Goal: Task Accomplishment & Management: Use online tool/utility

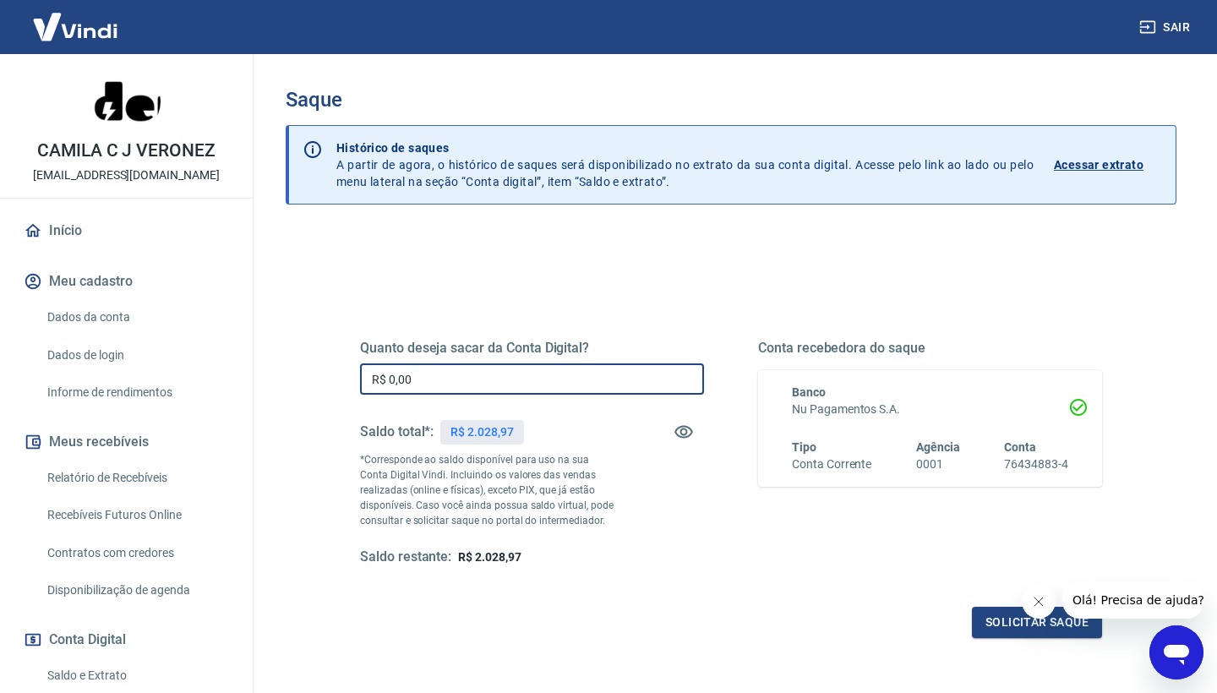
click at [434, 385] on input "R$ 0,00" at bounding box center [532, 378] width 344 height 31
type input "R$ 2.028,97"
click at [1040, 629] on button "Solicitar saque" at bounding box center [1037, 622] width 130 height 31
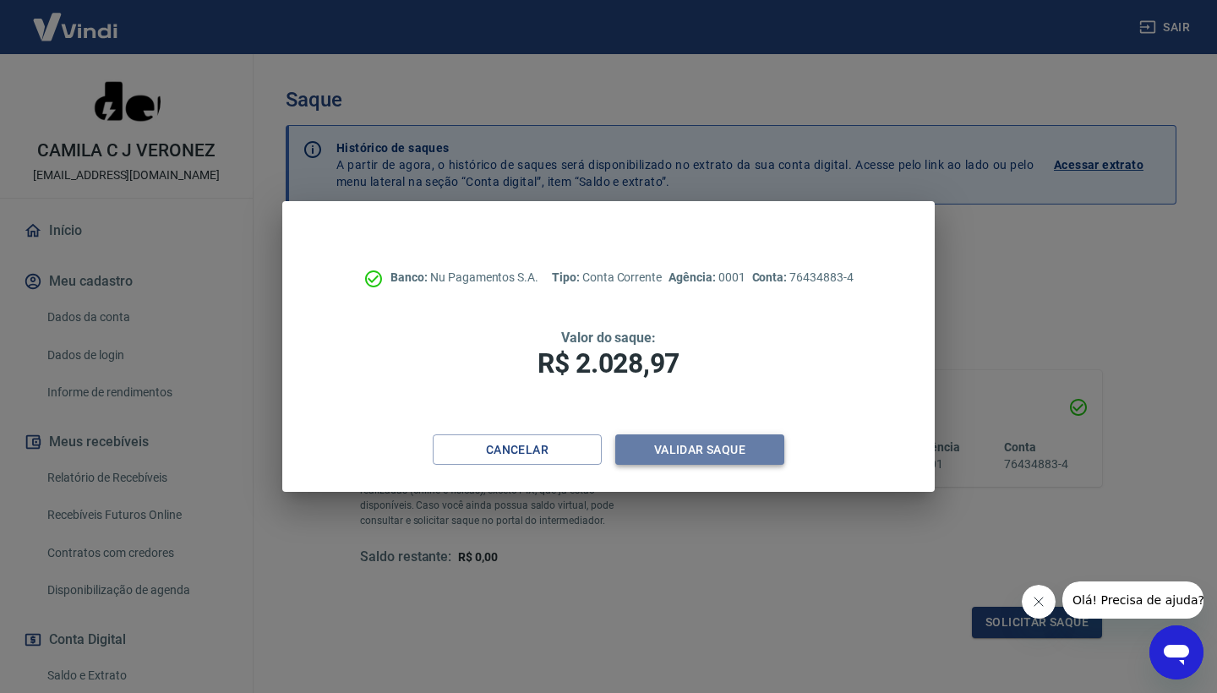
click at [721, 458] on button "Validar saque" at bounding box center [699, 449] width 169 height 31
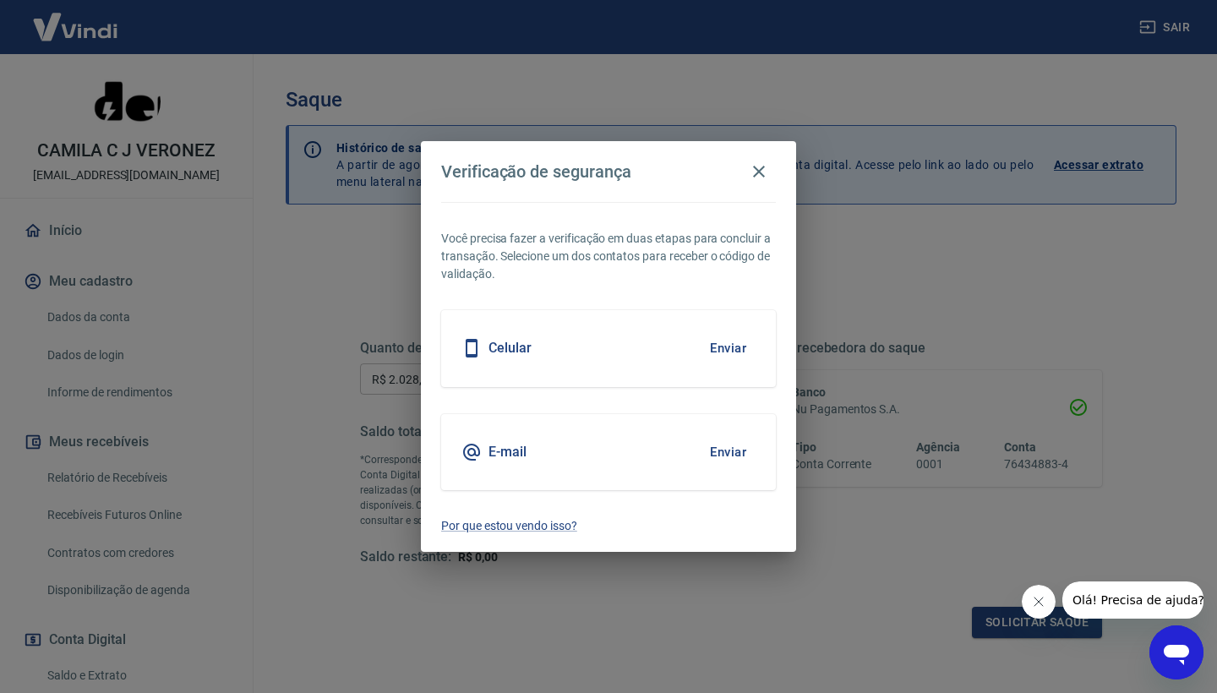
click at [706, 348] on button "Enviar" at bounding box center [728, 347] width 55 height 35
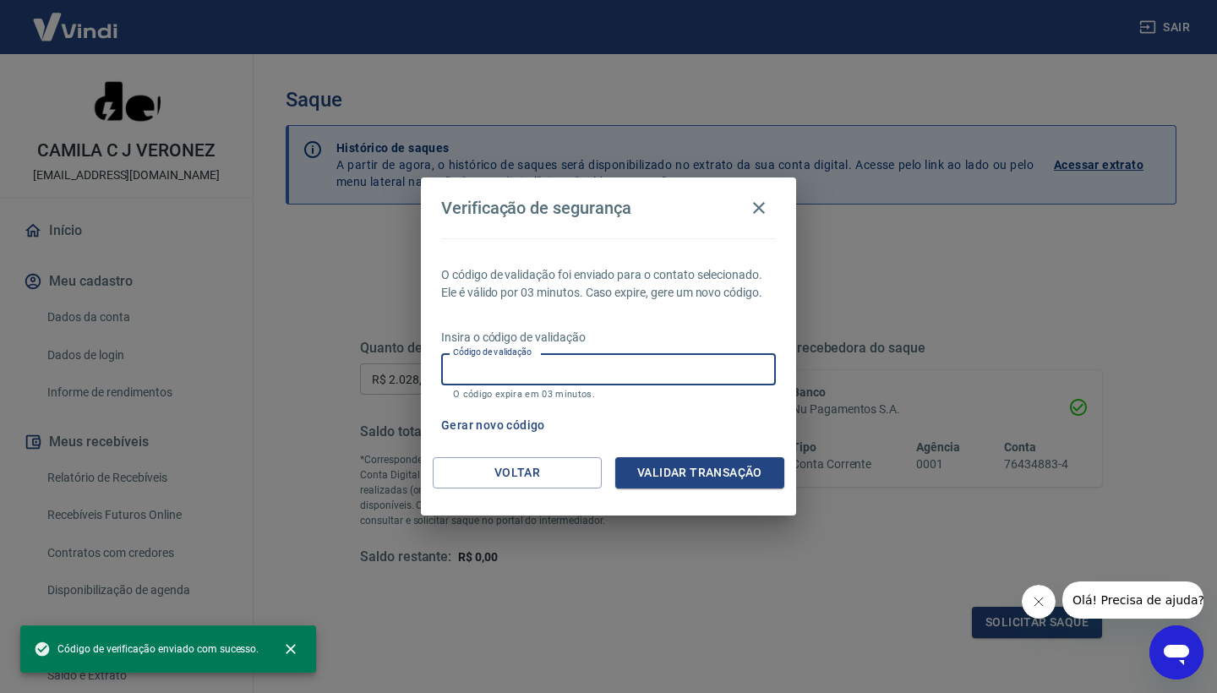
click at [576, 382] on input "Código de validação" at bounding box center [608, 368] width 335 height 31
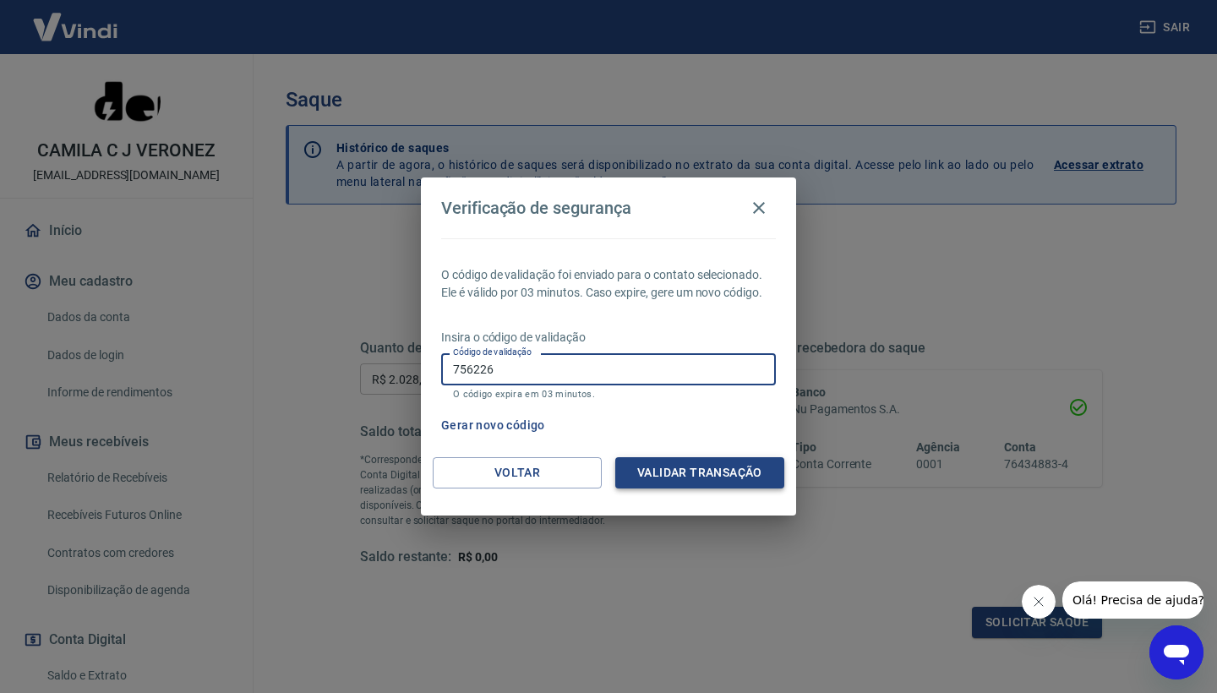
type input "756226"
click at [755, 475] on button "Validar transação" at bounding box center [699, 472] width 169 height 31
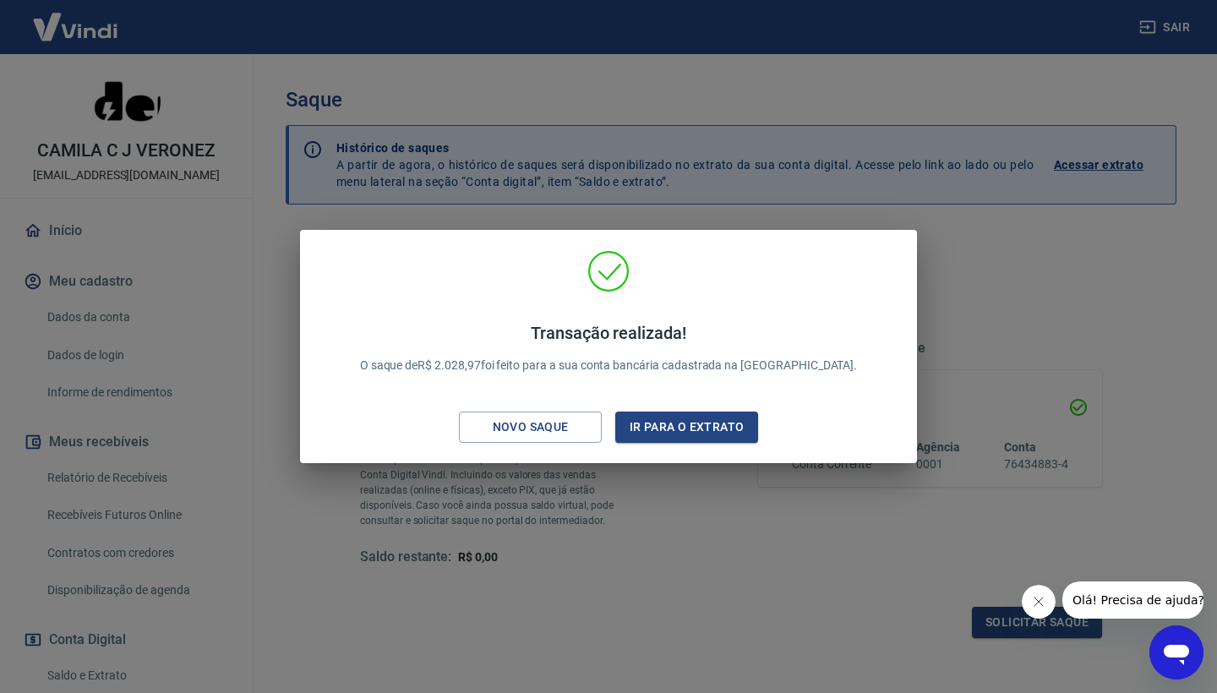
click at [773, 505] on div "Transação realizada! O saque de R$ 2.028,97 foi feito para a sua conta bancária…" at bounding box center [608, 346] width 1217 height 693
